Goal: Answer question/provide support: Share knowledge or assist other users

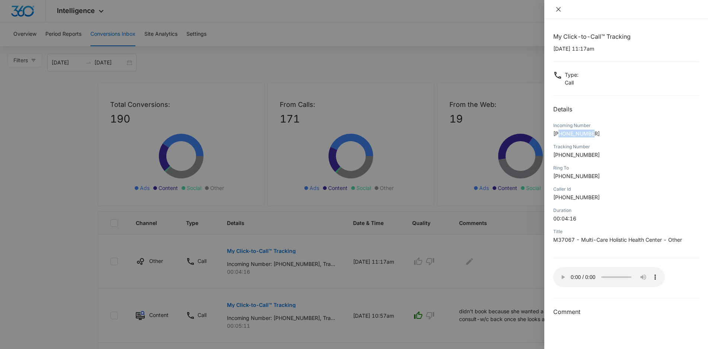
click at [557, 12] on icon "close" at bounding box center [559, 9] width 6 height 6
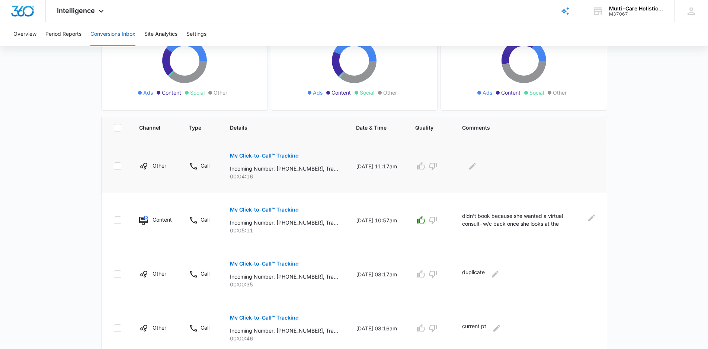
scroll to position [102, 0]
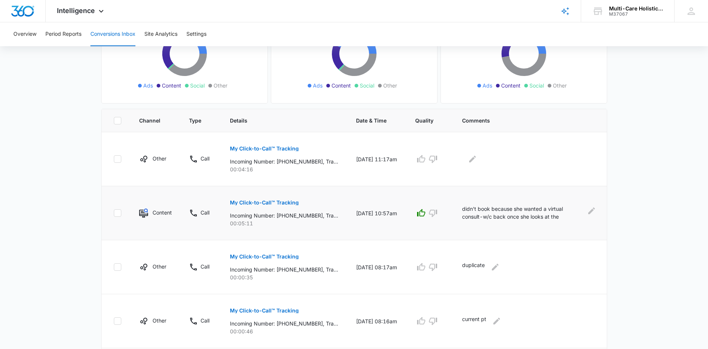
click at [289, 203] on p "My Click-to-Call™ Tracking" at bounding box center [264, 202] width 69 height 5
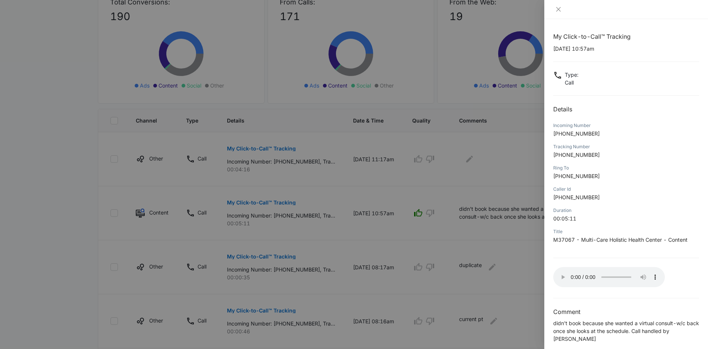
click at [637, 293] on div "My Click-to-Call™ Tracking 09/04/2025 at 10:57am Type : Call Details Incoming N…" at bounding box center [627, 187] width 146 height 311
click at [620, 304] on div "My Click-to-Call™ Tracking 09/04/2025 at 10:57am Type : Call Details Incoming N…" at bounding box center [627, 187] width 146 height 311
click at [557, 9] on icon "close" at bounding box center [559, 9] width 6 height 6
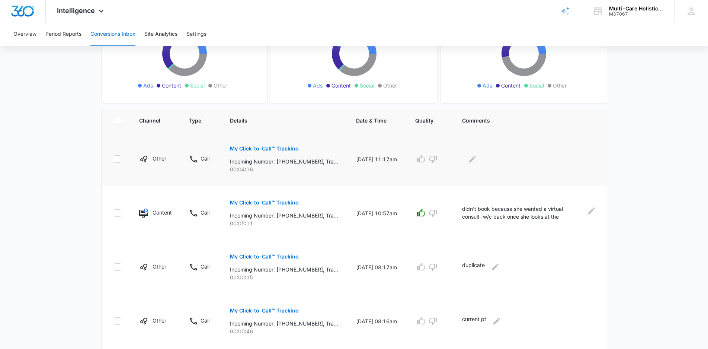
click at [287, 148] on p "My Click-to-Call™ Tracking" at bounding box center [264, 148] width 69 height 5
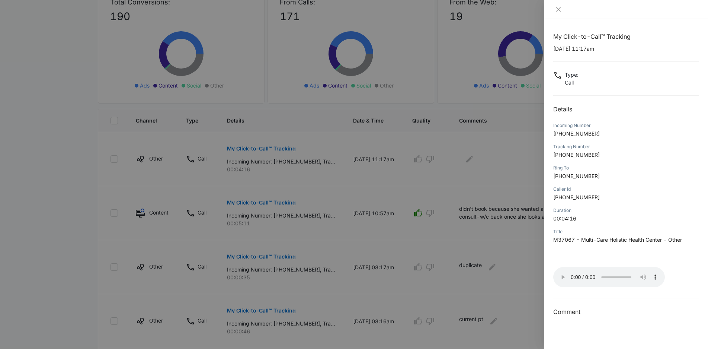
click at [561, 13] on div at bounding box center [627, 9] width 164 height 19
click at [558, 10] on icon "close" at bounding box center [559, 9] width 4 height 4
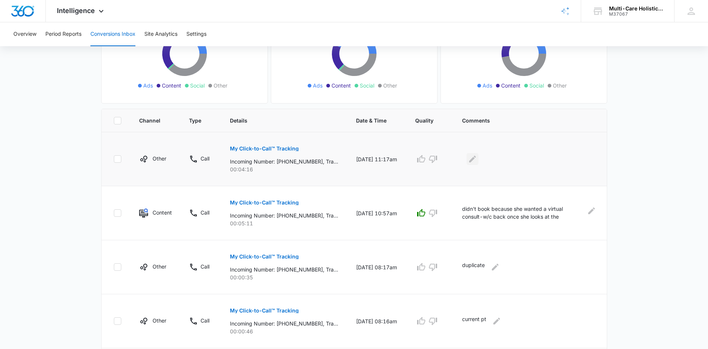
click at [474, 162] on icon "Edit Comments" at bounding box center [472, 159] width 9 height 9
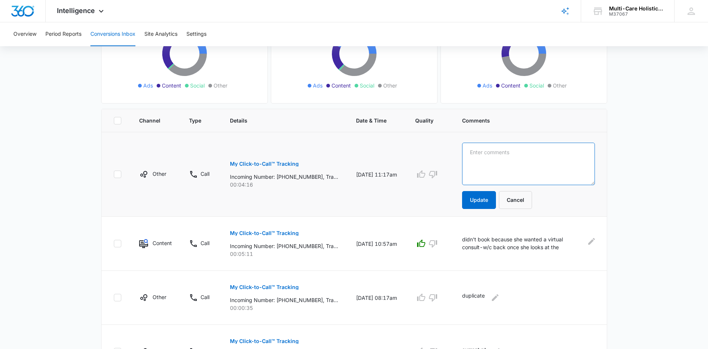
click at [481, 164] on textarea at bounding box center [528, 164] width 133 height 42
type textarea "current pt"
click at [479, 200] on button "Update" at bounding box center [479, 200] width 34 height 18
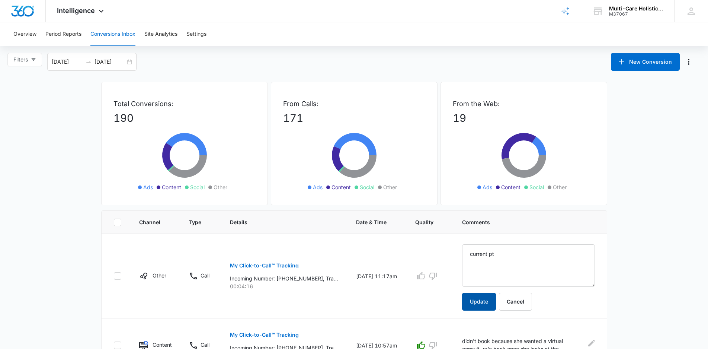
scroll to position [0, 0]
